Goal: Task Accomplishment & Management: Manage account settings

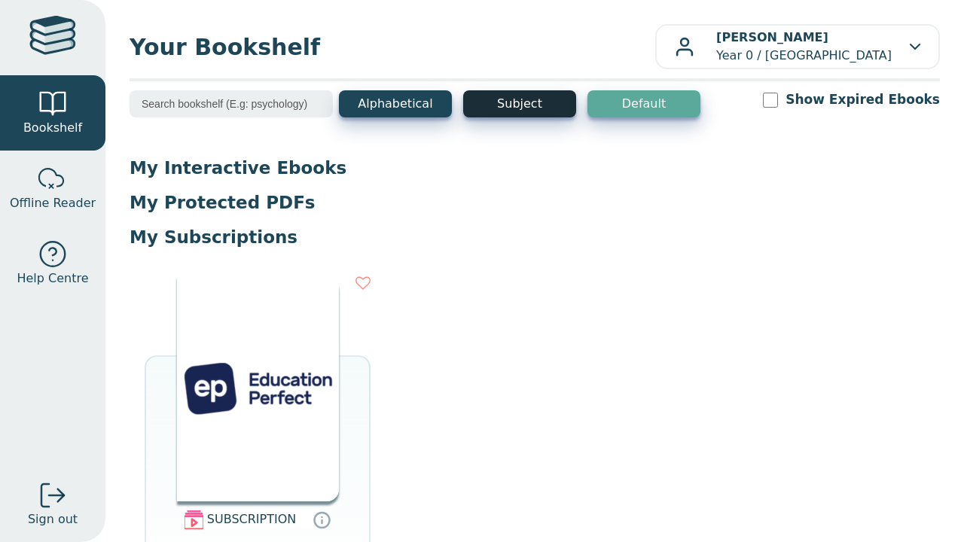
click at [493, 105] on button "Subject" at bounding box center [519, 103] width 113 height 27
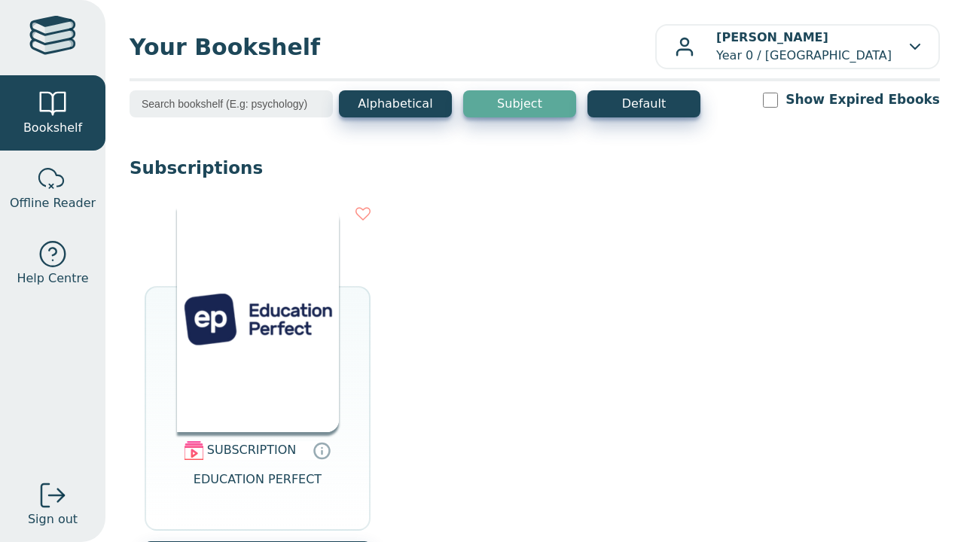
click at [289, 125] on div "Alphabetical Subject Default Show Expired Ebooks" at bounding box center [535, 113] width 810 height 47
click at [362, 100] on button "Alphabetical" at bounding box center [395, 103] width 113 height 27
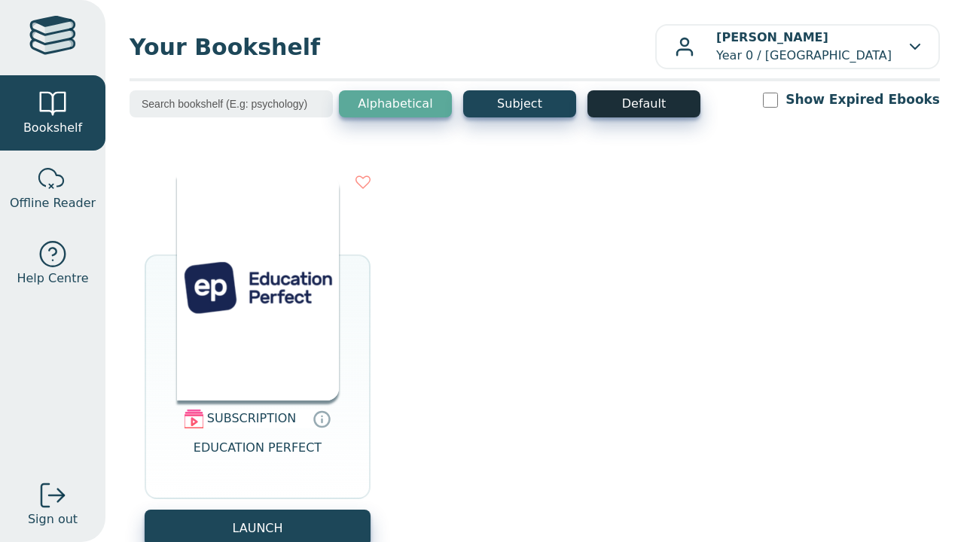
click at [597, 112] on button "Default" at bounding box center [643, 103] width 113 height 27
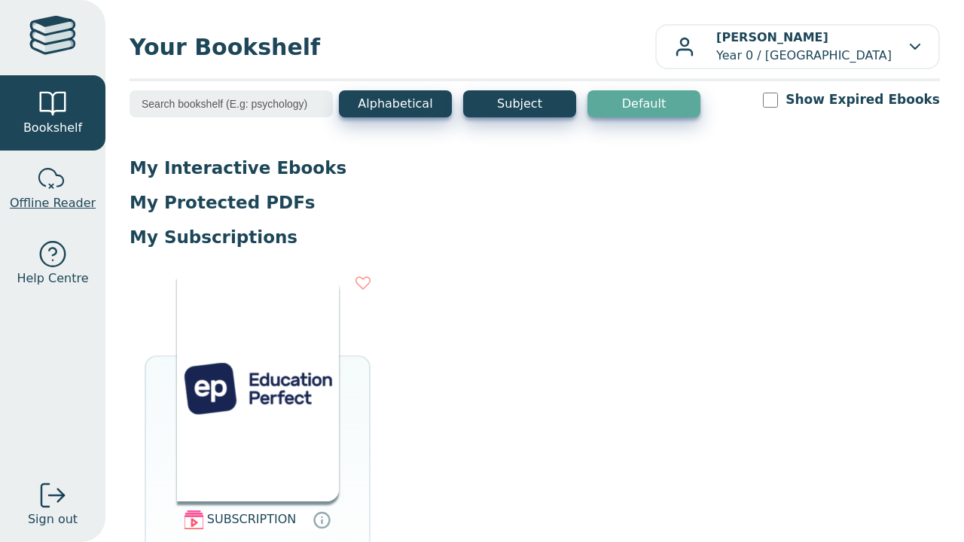
click at [64, 184] on div at bounding box center [53, 179] width 30 height 30
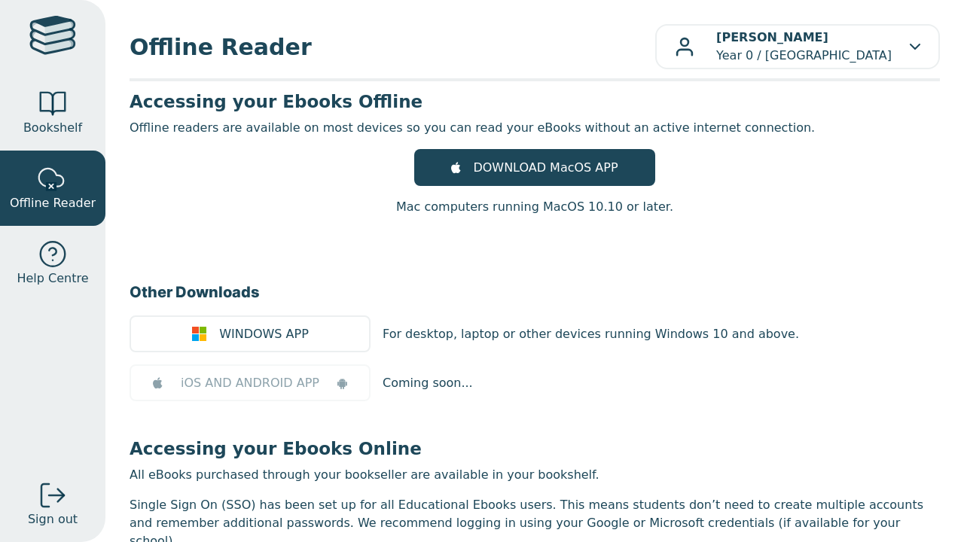
click at [47, 26] on div at bounding box center [52, 38] width 47 height 44
click at [53, 86] on link "Bookshelf" at bounding box center [52, 112] width 105 height 75
click at [53, 121] on span "Bookshelf" at bounding box center [52, 128] width 59 height 18
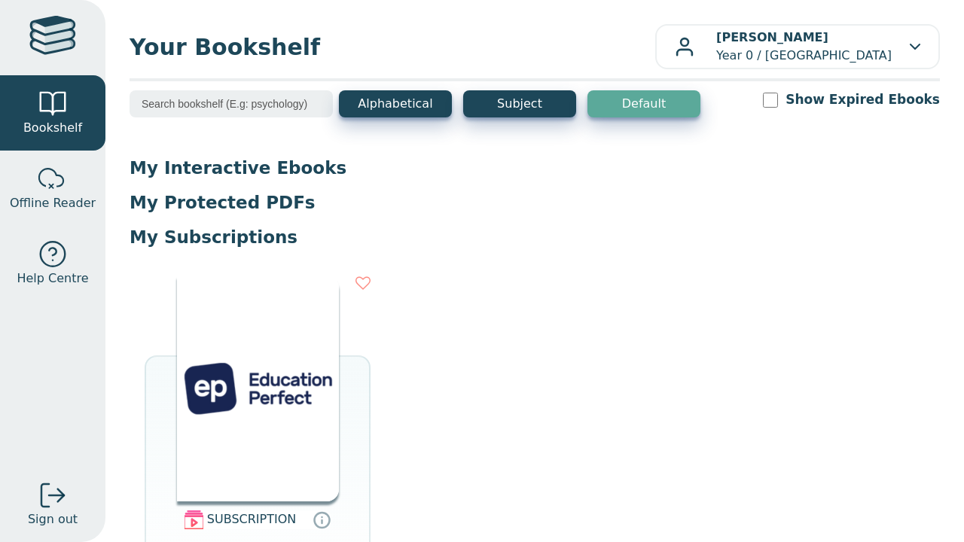
click at [812, 105] on label "Show Expired Ebooks" at bounding box center [863, 99] width 154 height 19
click at [778, 105] on input "Show Expired Ebooks" at bounding box center [770, 100] width 15 height 15
checkbox input "true"
